Goal: Transaction & Acquisition: Book appointment/travel/reservation

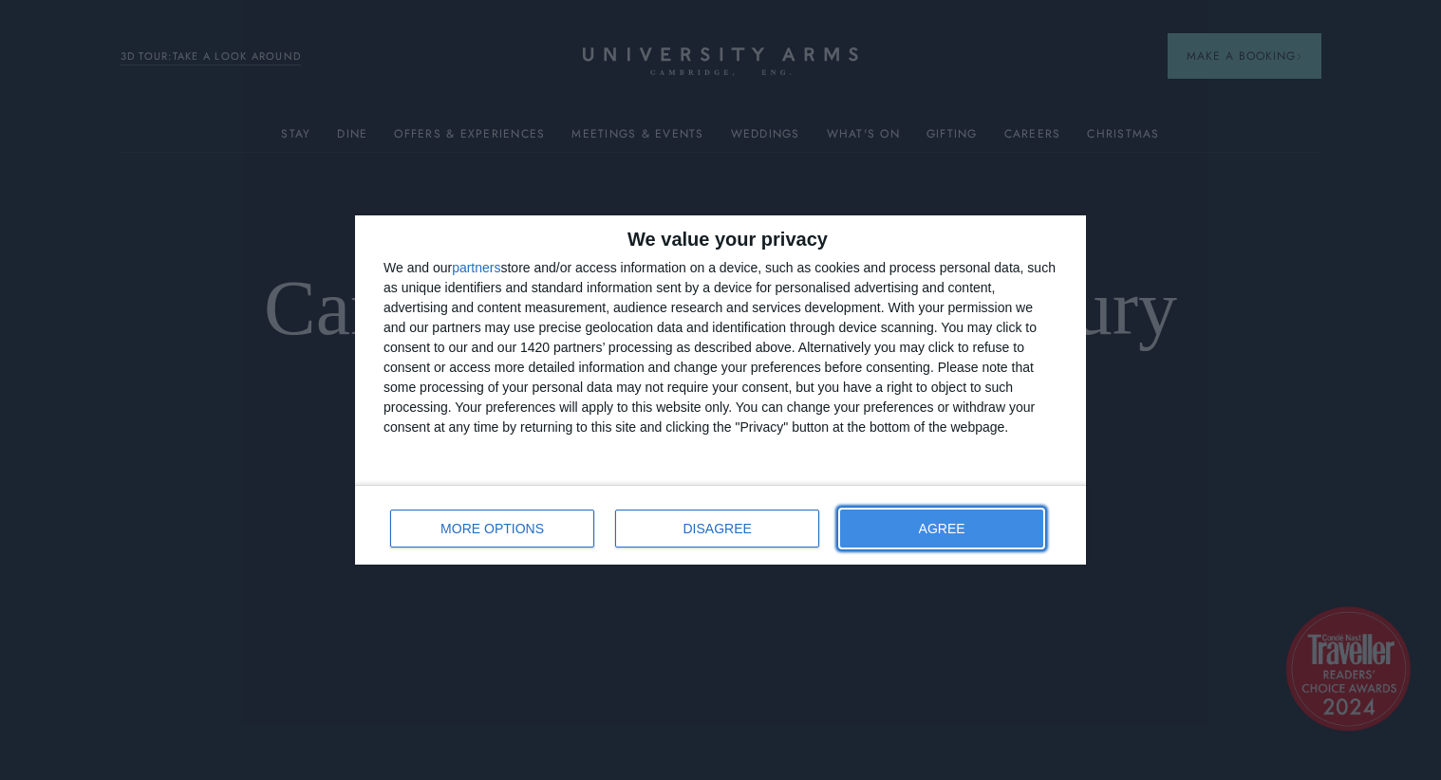
click at [908, 513] on button "AGREE" at bounding box center [941, 529] width 203 height 38
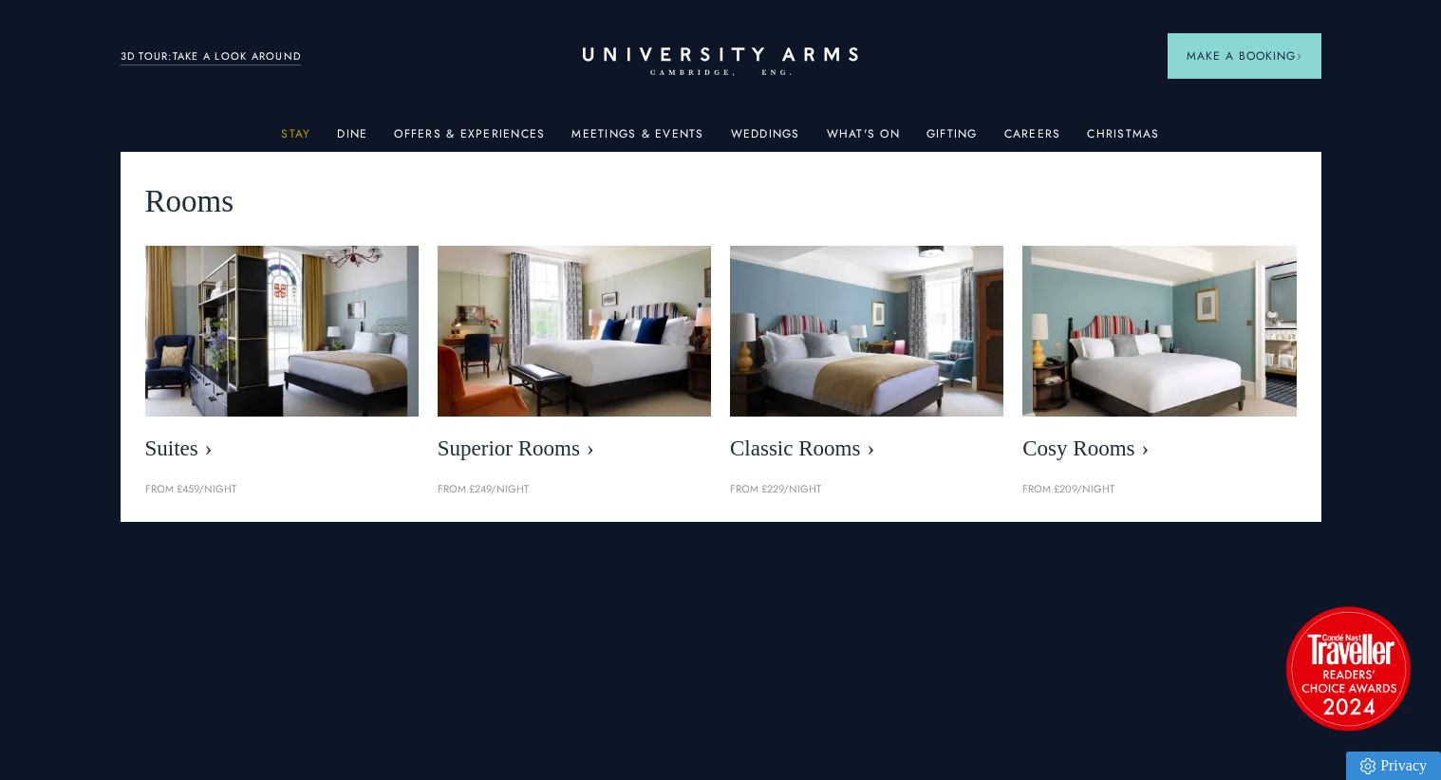
click at [309, 139] on link "Stay" at bounding box center [295, 139] width 29 height 25
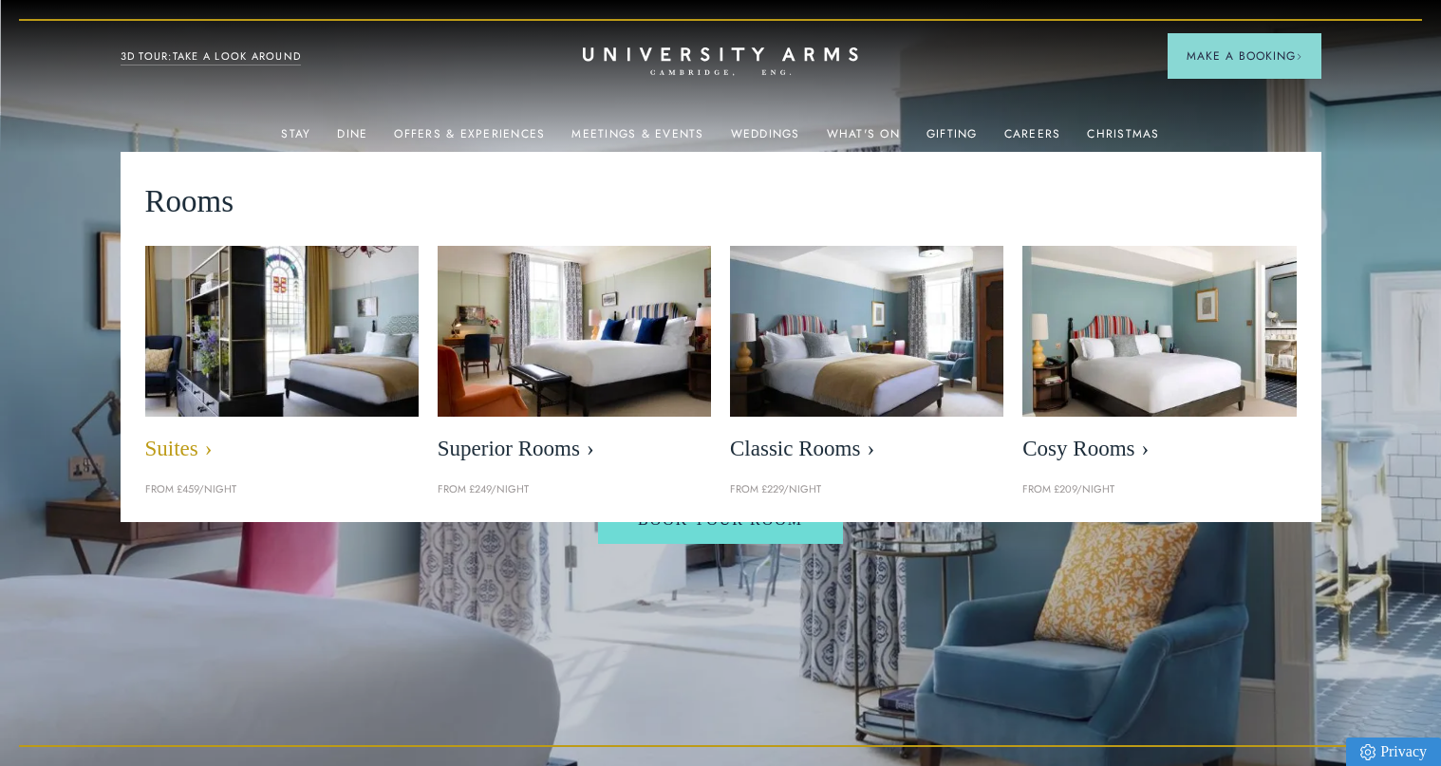
click at [264, 371] on img at bounding box center [281, 331] width 314 height 197
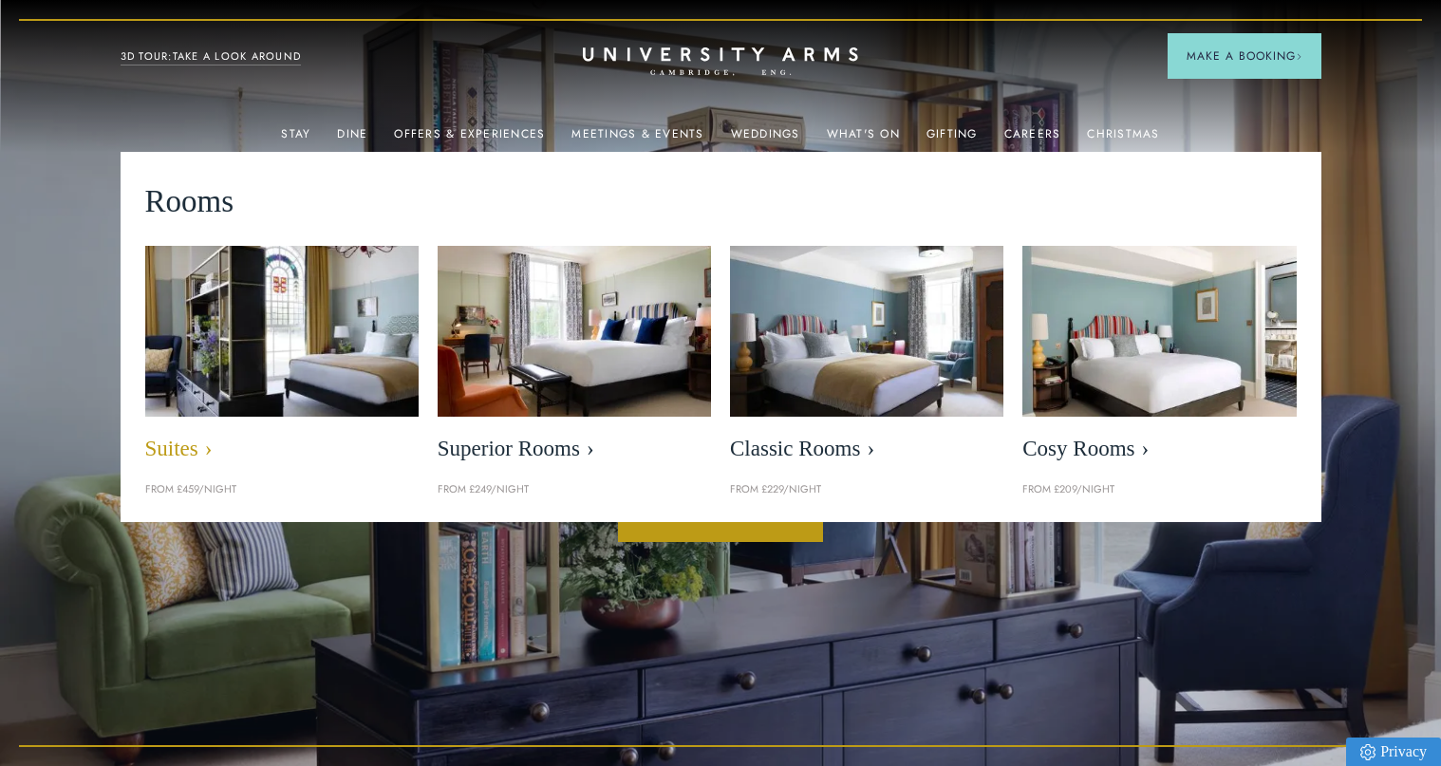
click at [306, 382] on img at bounding box center [281, 331] width 314 height 197
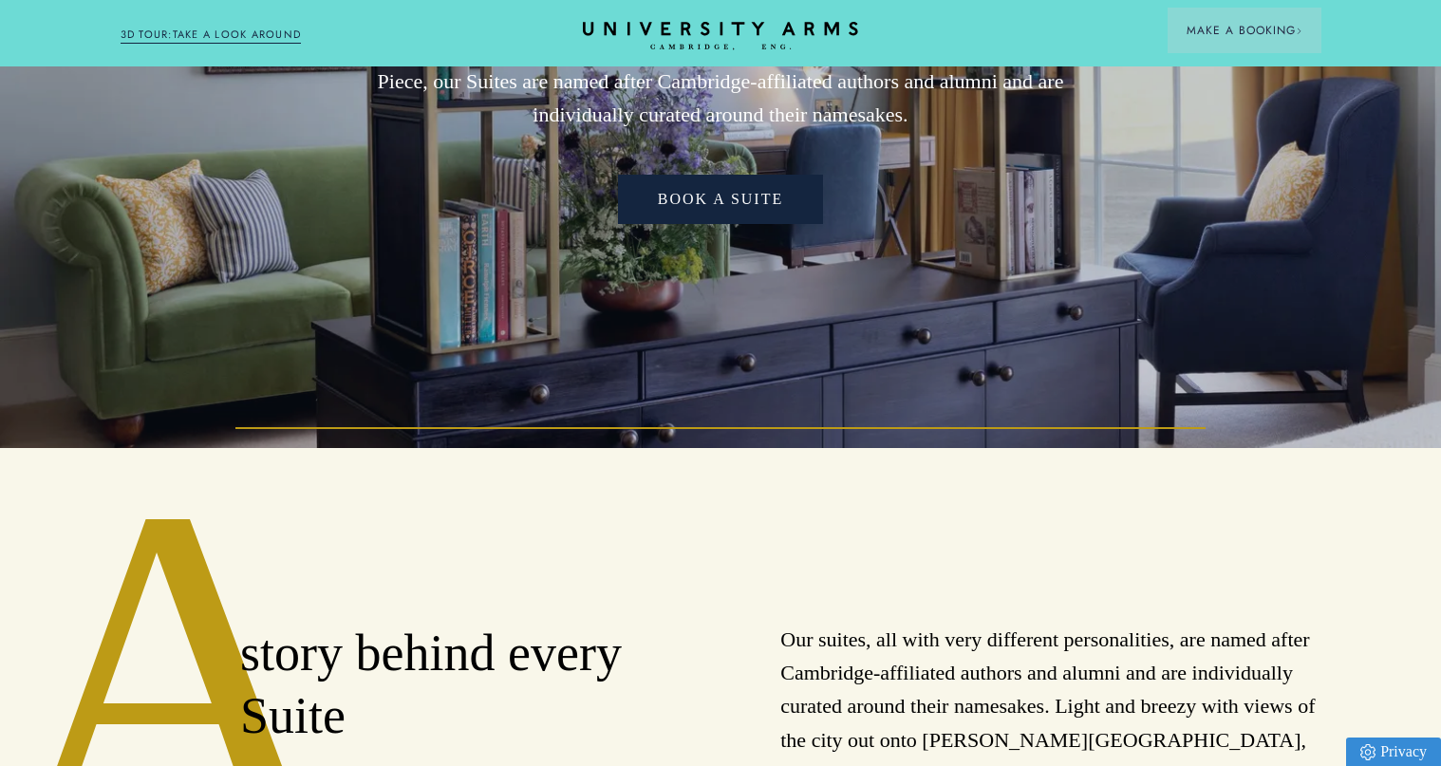
scroll to position [317, 0]
click at [701, 215] on link "Book a Suite" at bounding box center [720, 200] width 205 height 49
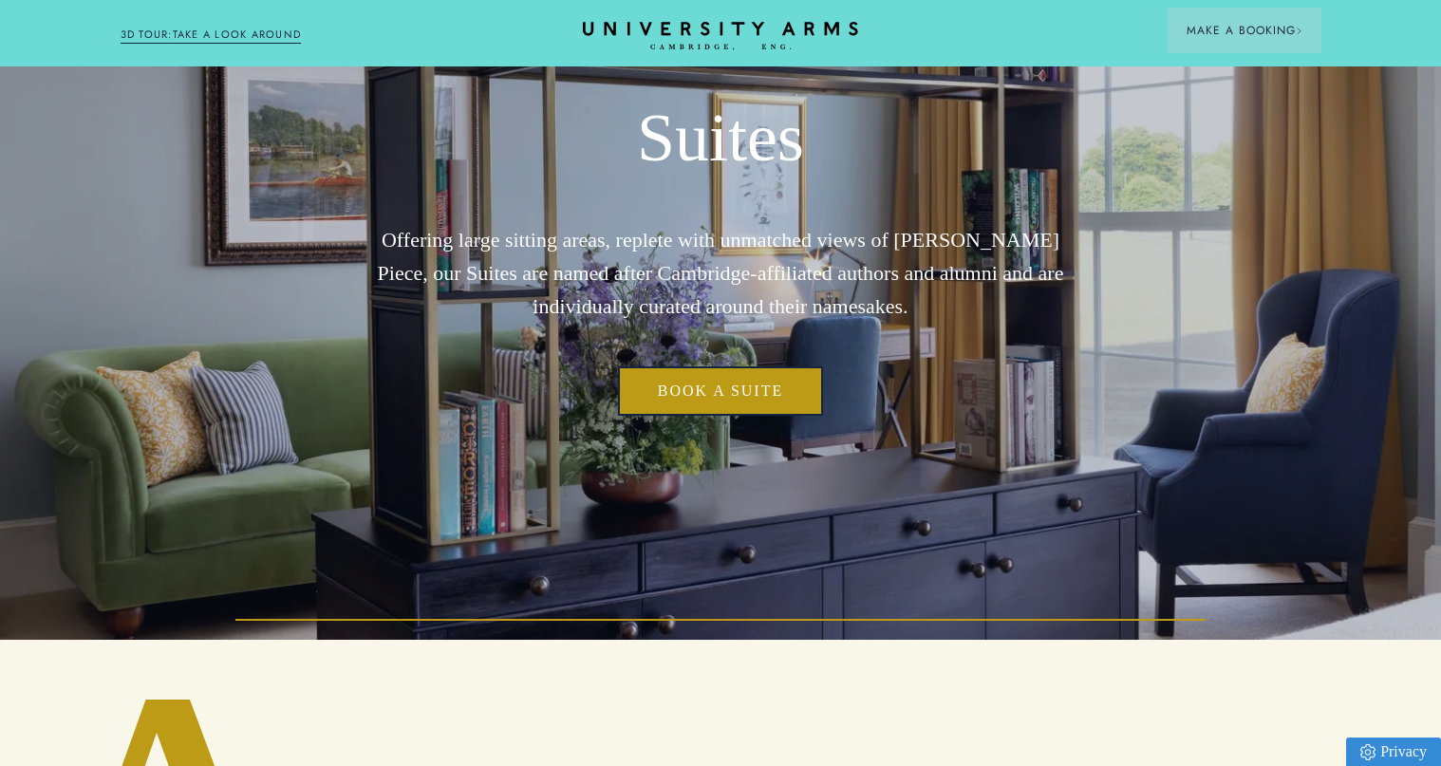
scroll to position [0, 0]
